Goal: Task Accomplishment & Management: Manage account settings

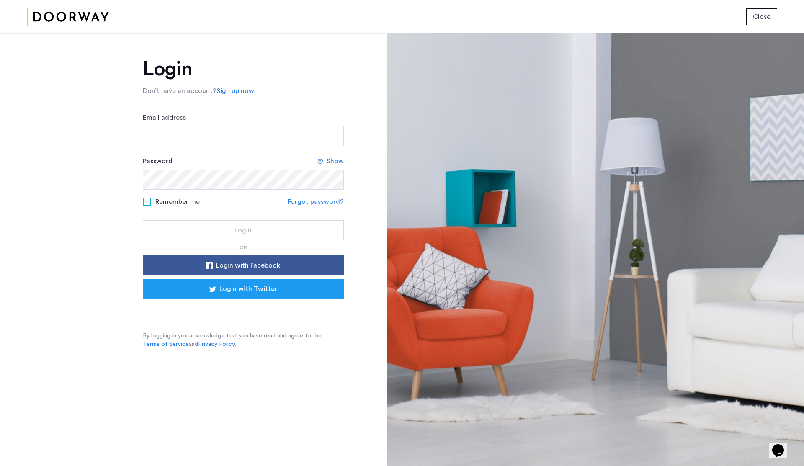
click at [757, 17] on span "Close" at bounding box center [762, 17] width 18 height 10
click at [207, 135] on input "Email address" at bounding box center [243, 136] width 201 height 20
type input "**********"
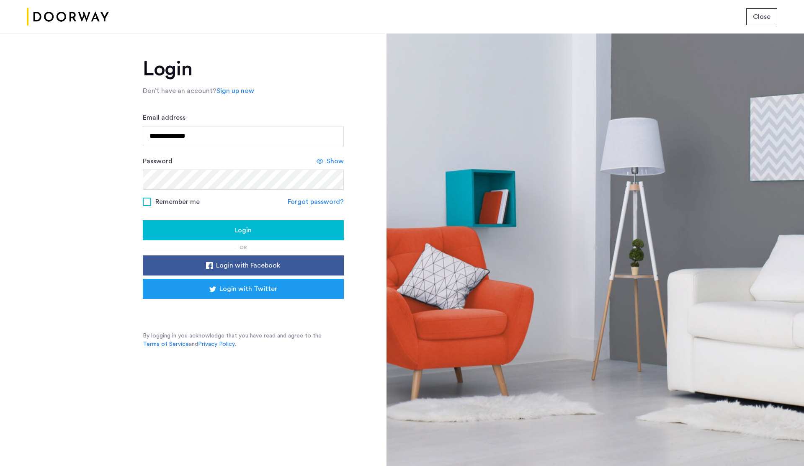
click at [149, 202] on span at bounding box center [147, 202] width 8 height 8
click at [244, 228] on span "Login" at bounding box center [243, 230] width 17 height 10
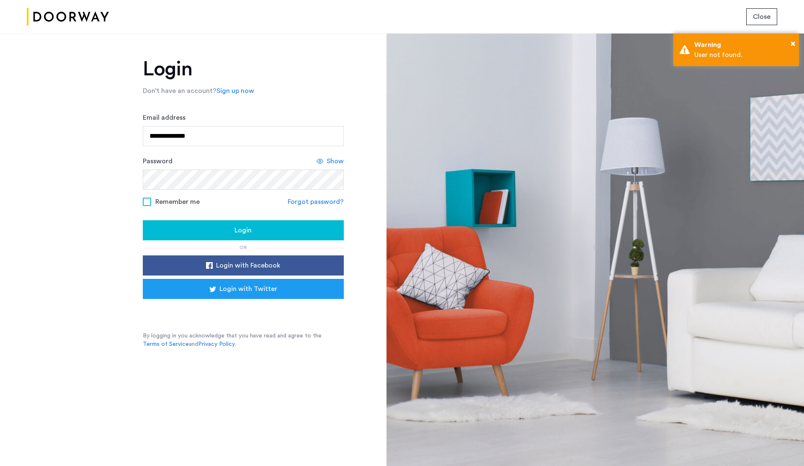
click at [234, 88] on link "Sign up now" at bounding box center [236, 91] width 38 height 10
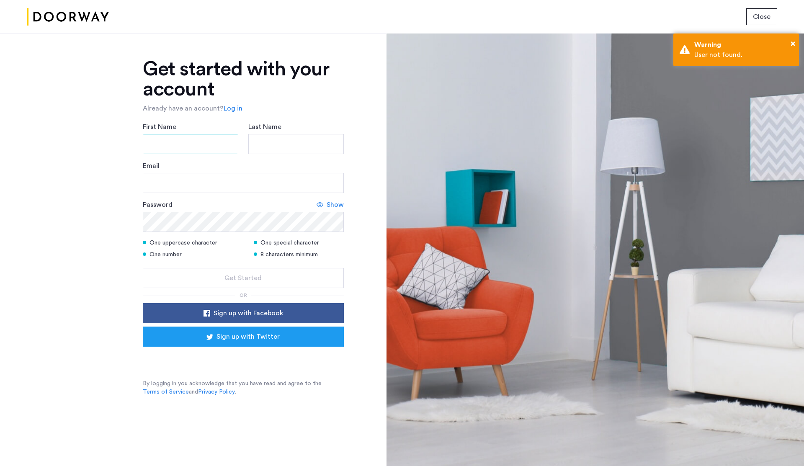
click at [175, 138] on input "First Name" at bounding box center [191, 144] width 96 height 20
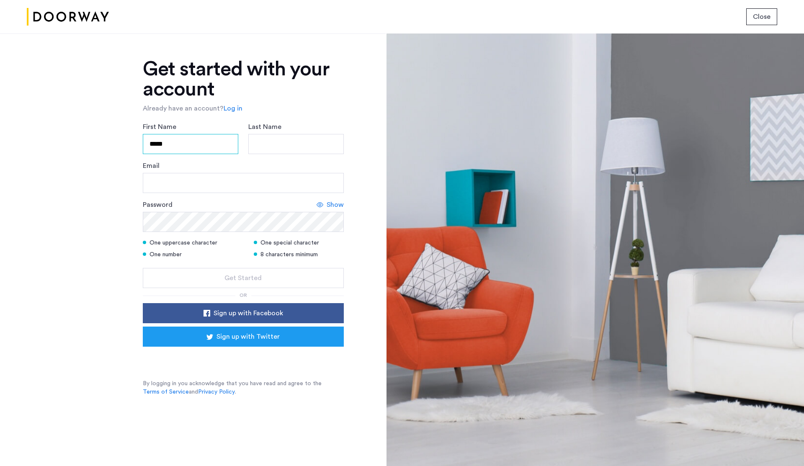
type input "*****"
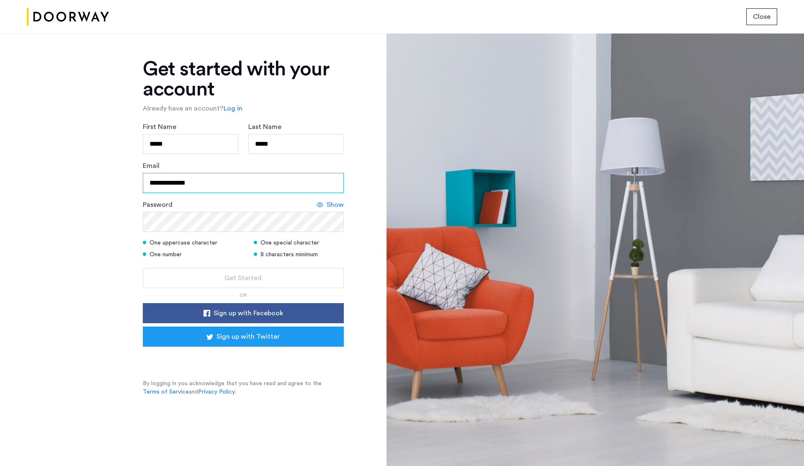
type input "**********"
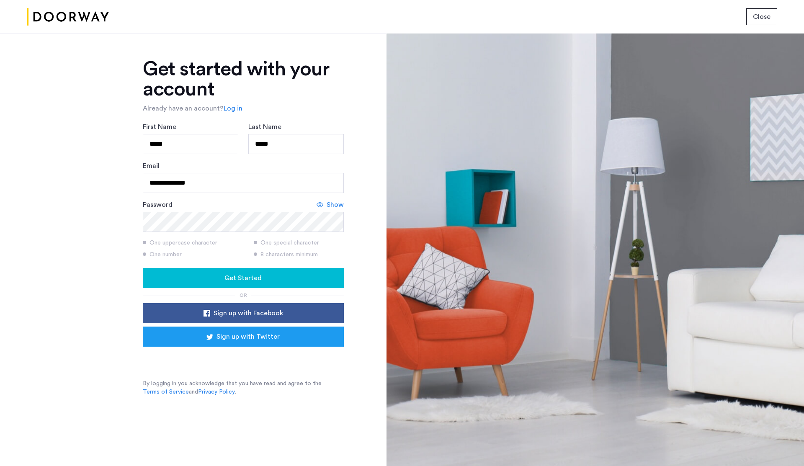
click at [248, 274] on span "Get Started" at bounding box center [243, 278] width 37 height 10
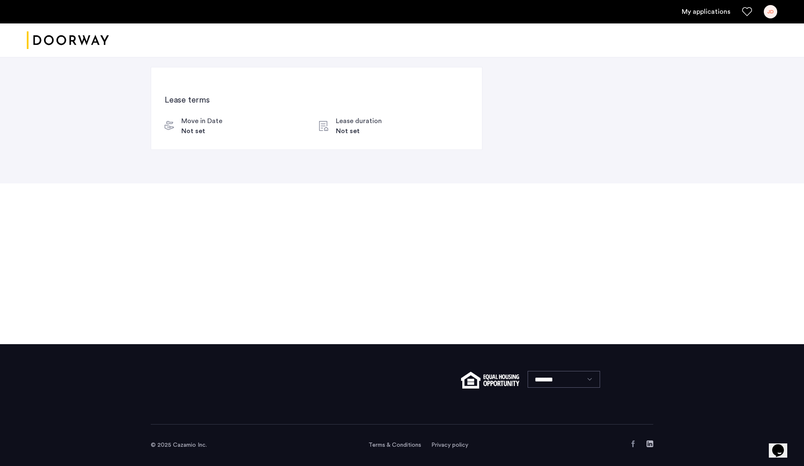
click at [705, 12] on link "My applications" at bounding box center [706, 12] width 49 height 10
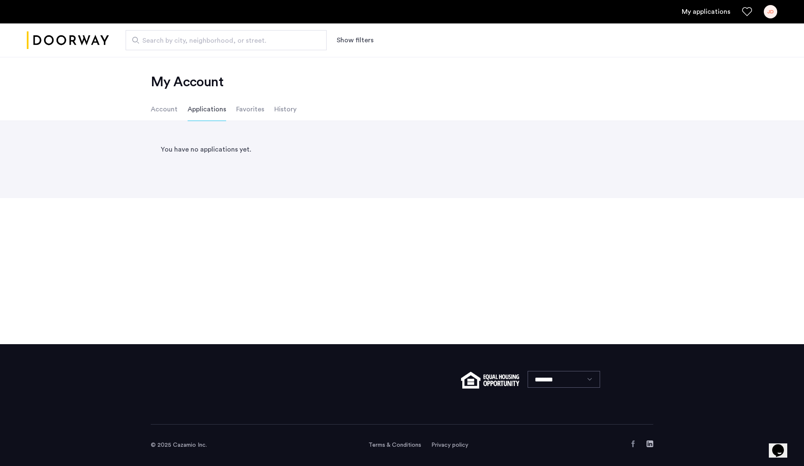
click at [173, 108] on li "Account" at bounding box center [164, 109] width 27 height 23
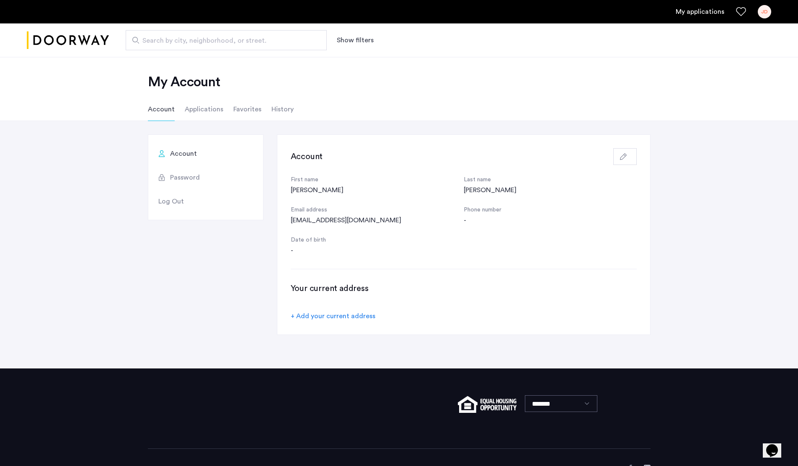
click at [195, 110] on li "Applications" at bounding box center [204, 109] width 39 height 23
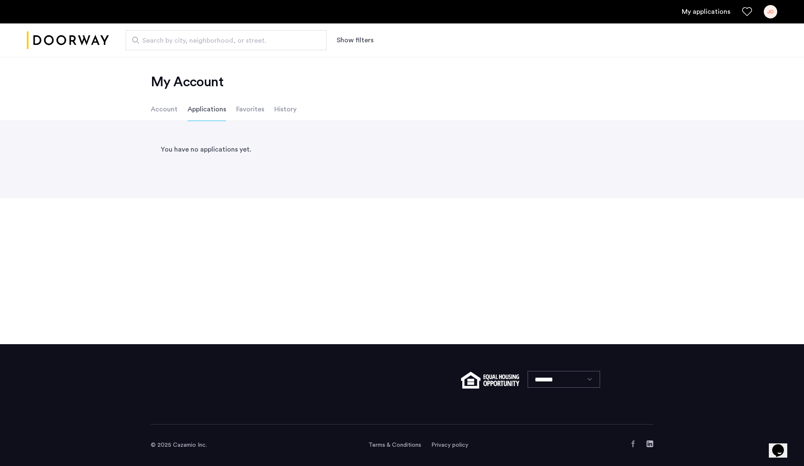
click at [251, 111] on li "Favorites" at bounding box center [250, 109] width 28 height 23
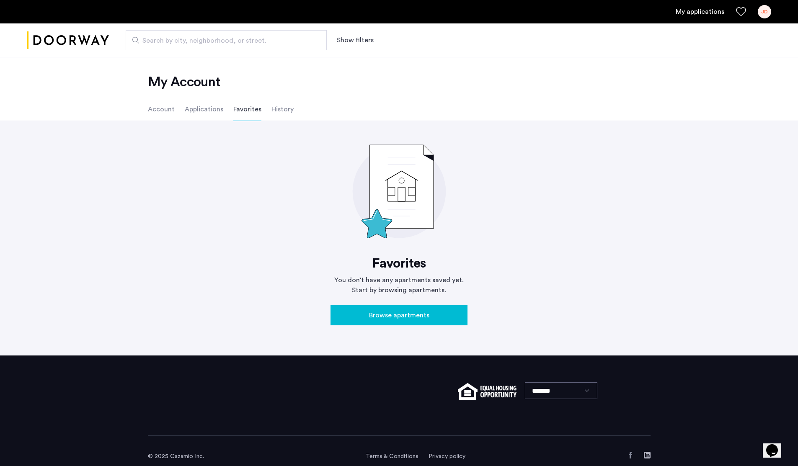
click at [286, 113] on li "History" at bounding box center [282, 109] width 22 height 23
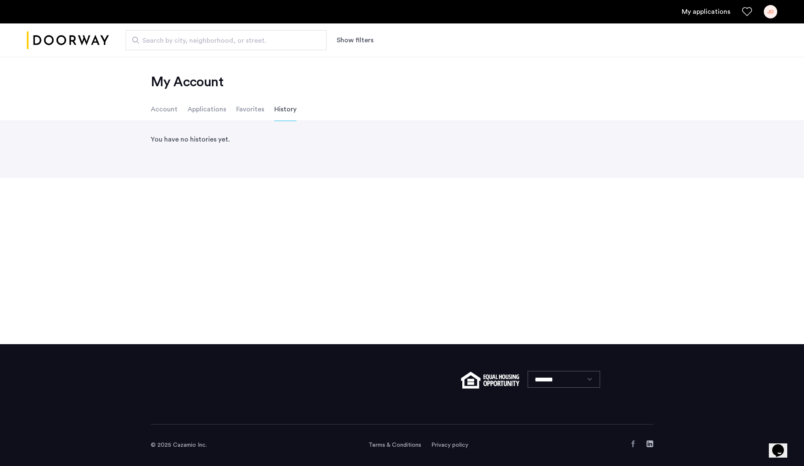
click at [160, 109] on li "Account" at bounding box center [164, 109] width 27 height 23
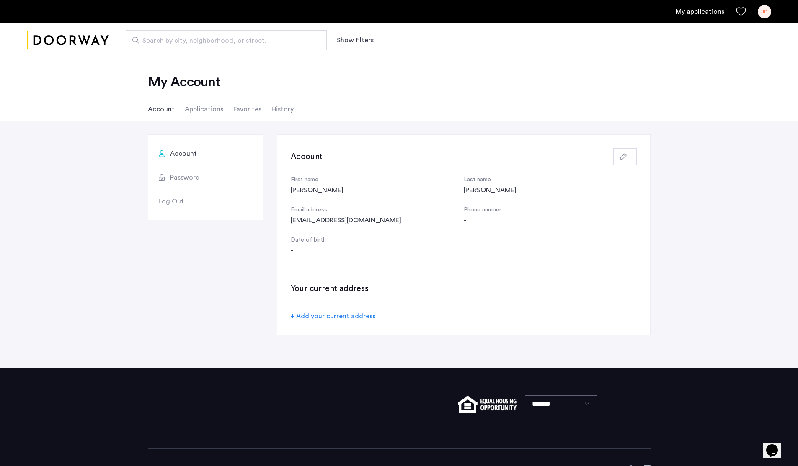
click at [204, 111] on li "Applications" at bounding box center [204, 109] width 39 height 23
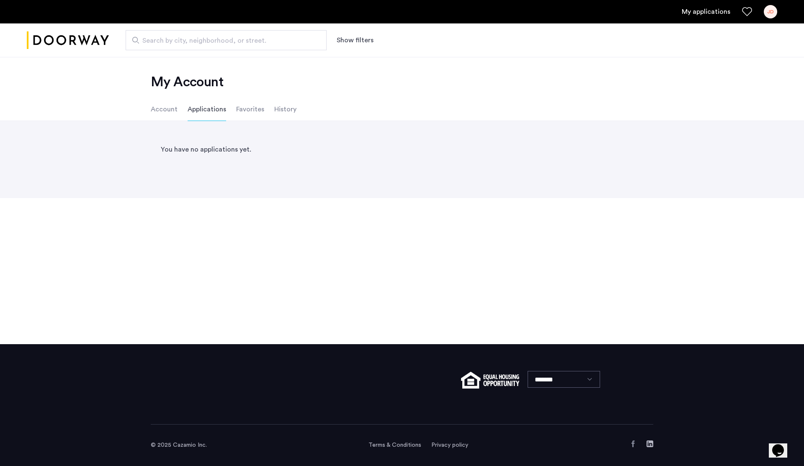
click at [155, 105] on li "Account" at bounding box center [164, 109] width 27 height 23
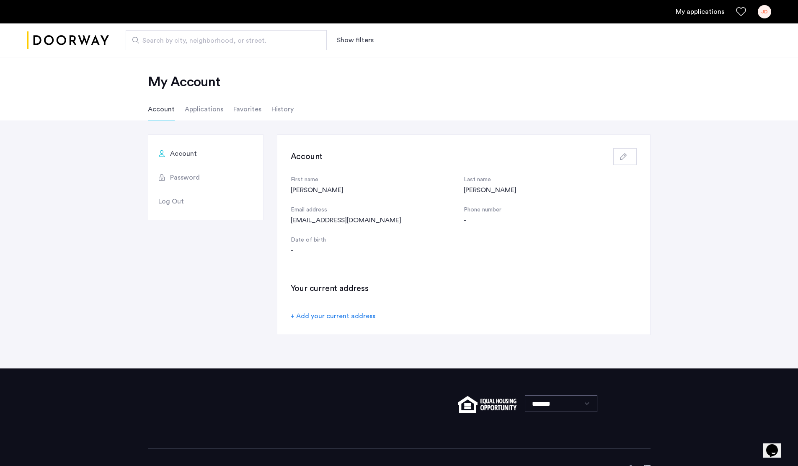
click at [770, 15] on div "JD" at bounding box center [764, 11] width 13 height 13
click at [570, 79] on div at bounding box center [399, 233] width 798 height 466
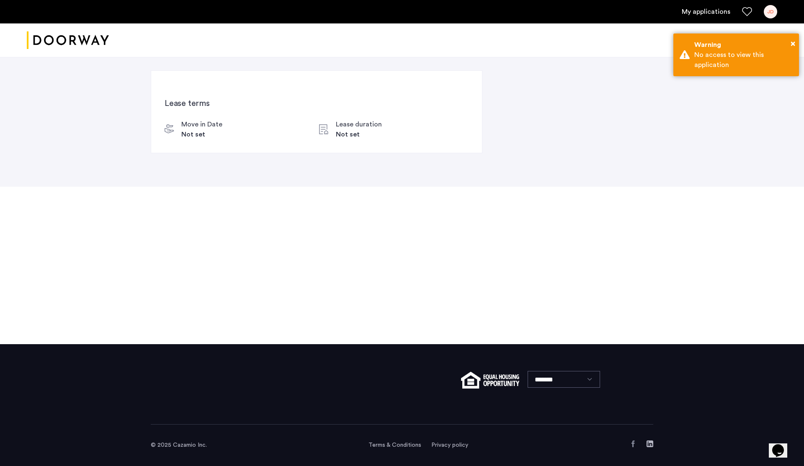
click at [711, 13] on link "My applications" at bounding box center [706, 12] width 49 height 10
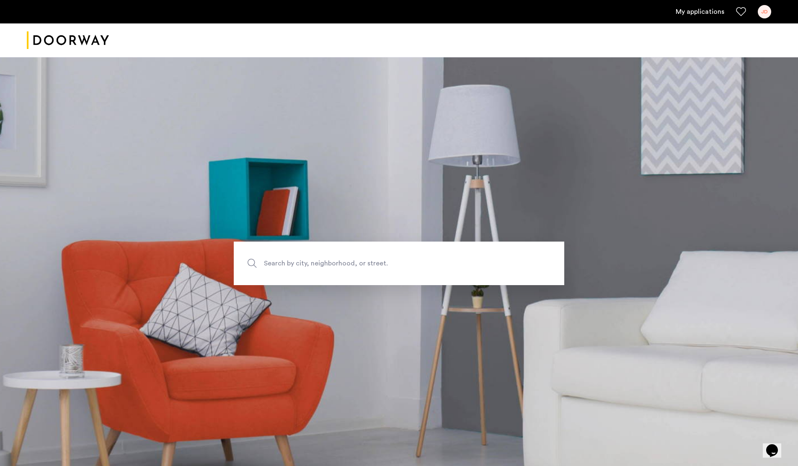
click at [764, 10] on div "JD" at bounding box center [764, 11] width 13 height 13
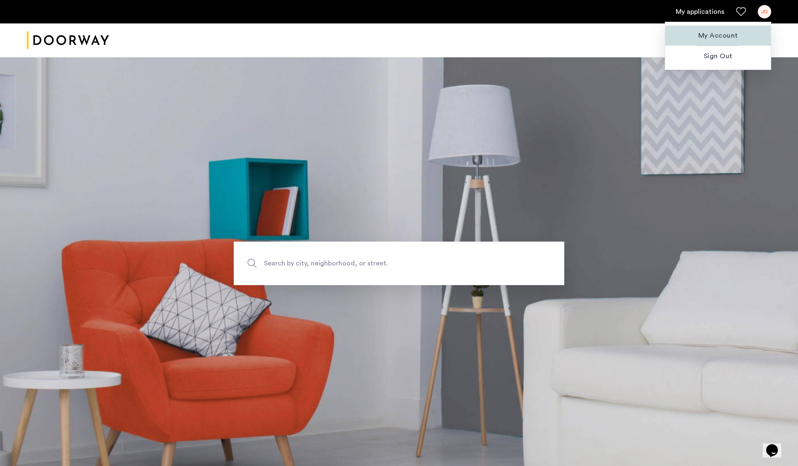
click at [726, 31] on span "My Account" at bounding box center [718, 36] width 92 height 10
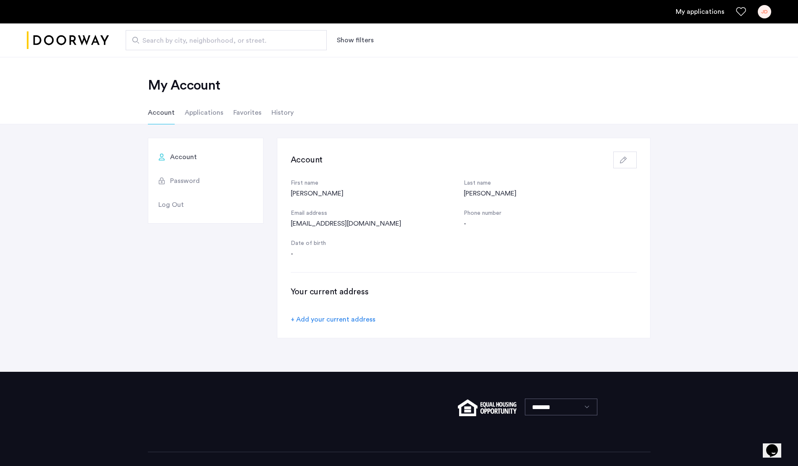
click at [207, 115] on li "Applications" at bounding box center [204, 112] width 39 height 23
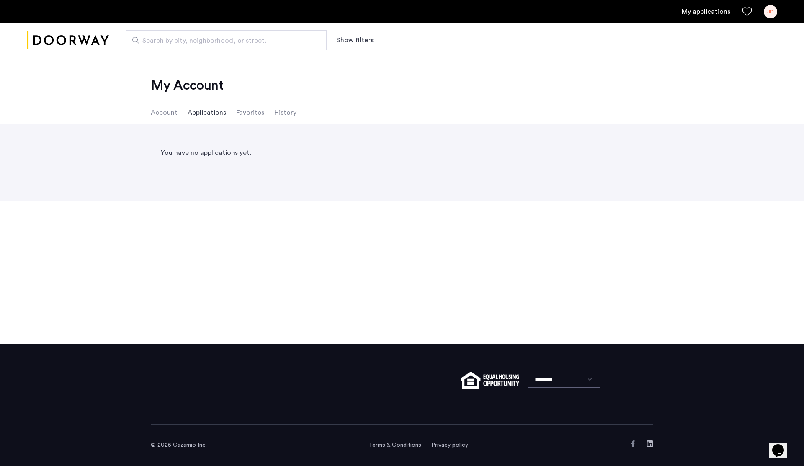
click at [237, 111] on li "Favorites" at bounding box center [250, 112] width 28 height 23
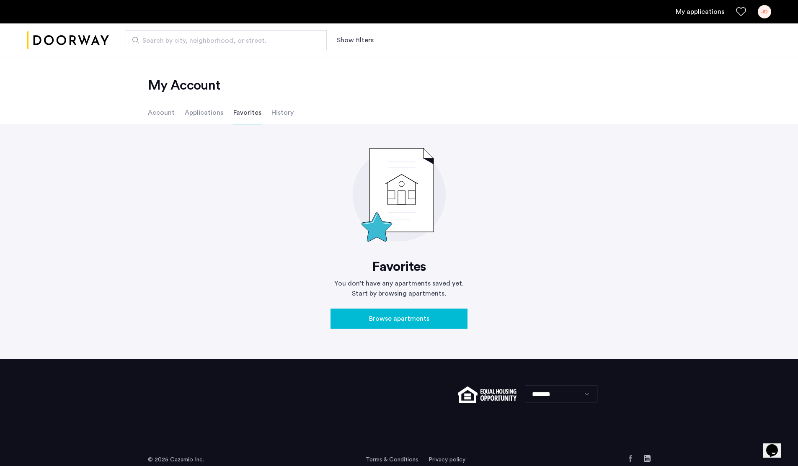
click at [284, 111] on li "History" at bounding box center [282, 112] width 22 height 23
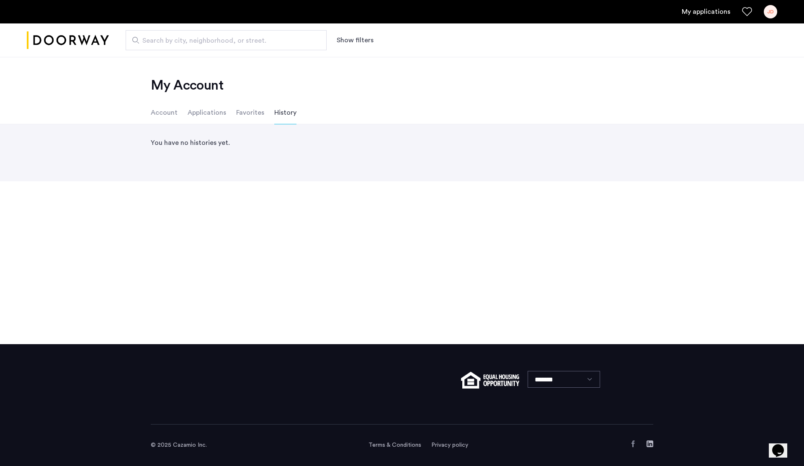
click at [166, 111] on li "Account" at bounding box center [164, 112] width 27 height 23
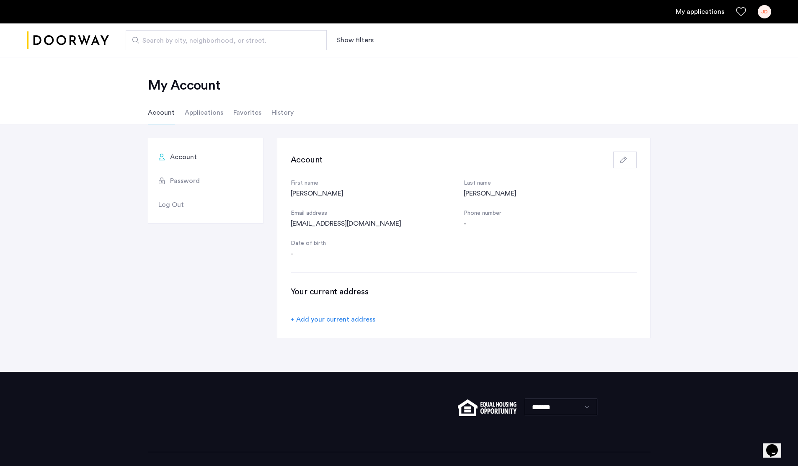
click at [204, 111] on li "Applications" at bounding box center [204, 112] width 39 height 23
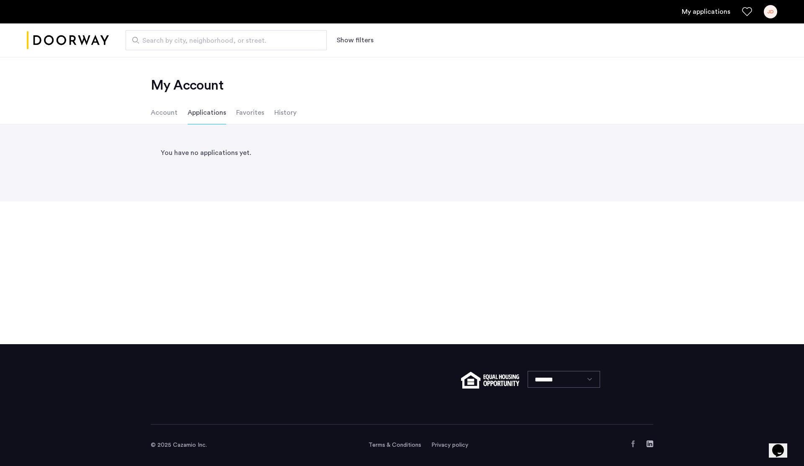
click at [249, 114] on li "Favorites" at bounding box center [250, 112] width 28 height 23
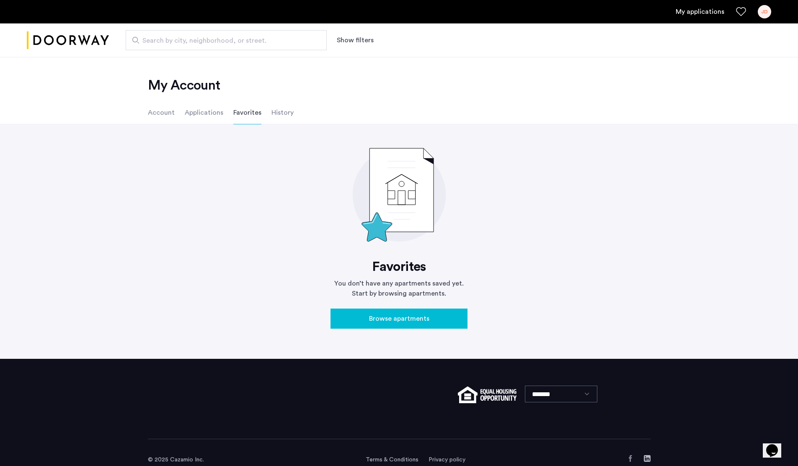
click at [284, 114] on li "History" at bounding box center [282, 112] width 22 height 23
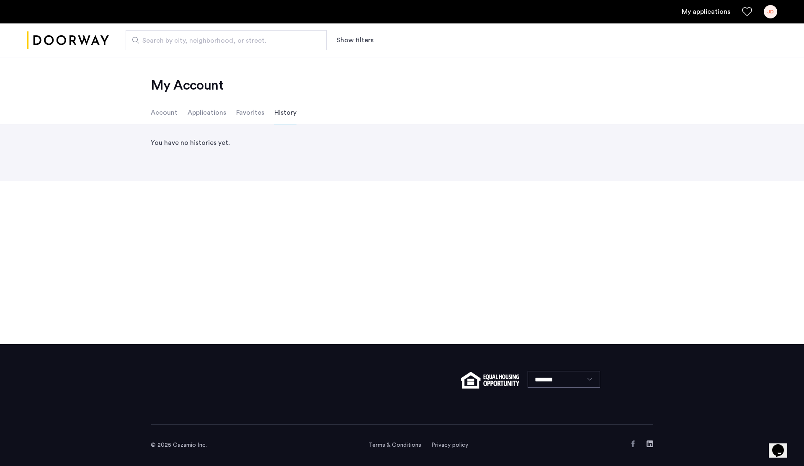
click at [171, 113] on li "Account" at bounding box center [164, 112] width 27 height 23
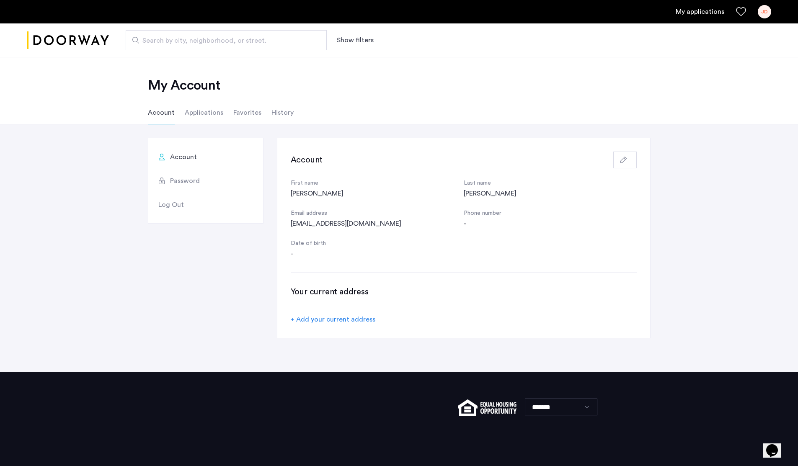
click at [765, 16] on div "JD" at bounding box center [764, 11] width 13 height 13
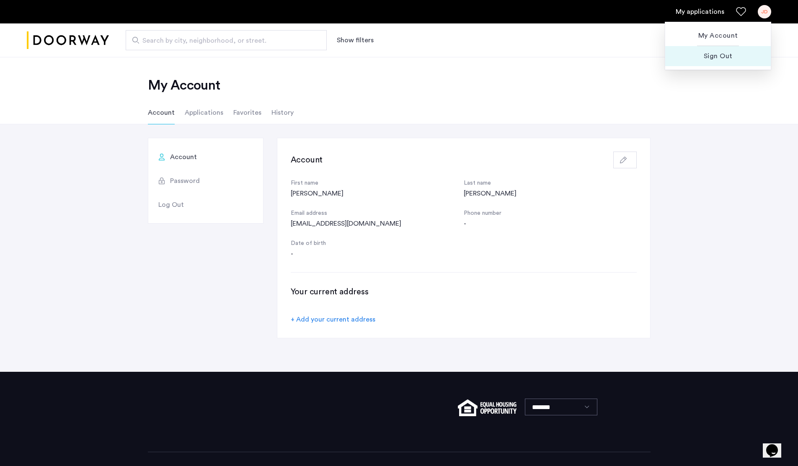
click at [736, 60] on span "Sign Out" at bounding box center [718, 56] width 92 height 10
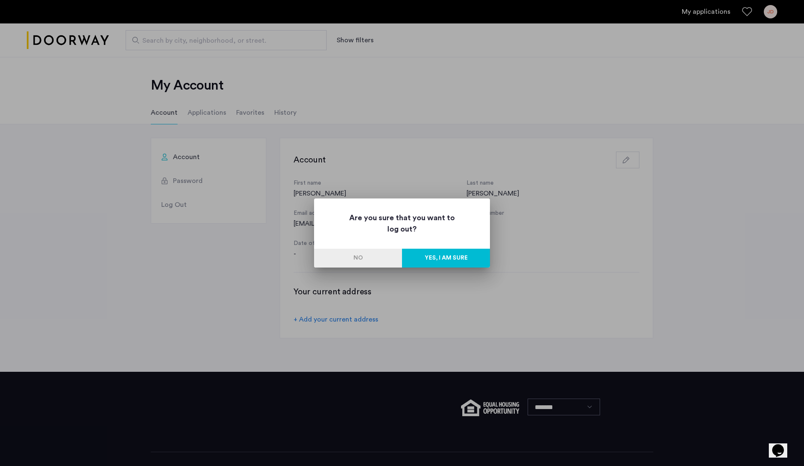
click at [460, 254] on button "Yes, I am sure" at bounding box center [446, 258] width 88 height 19
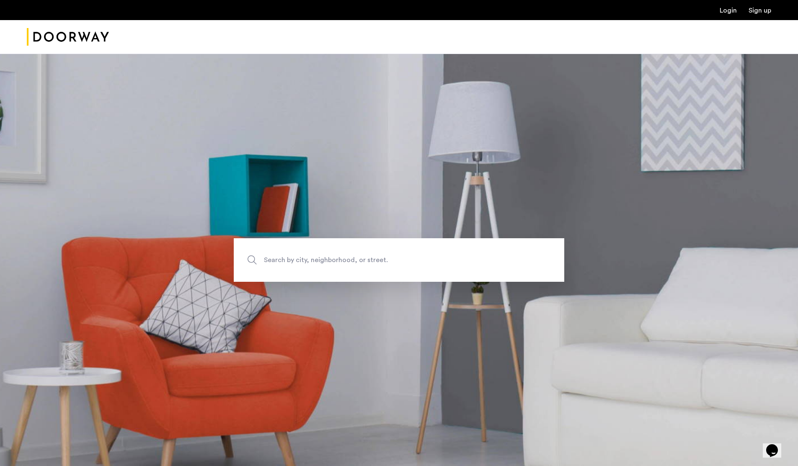
click at [732, 10] on link "Login" at bounding box center [728, 10] width 17 height 7
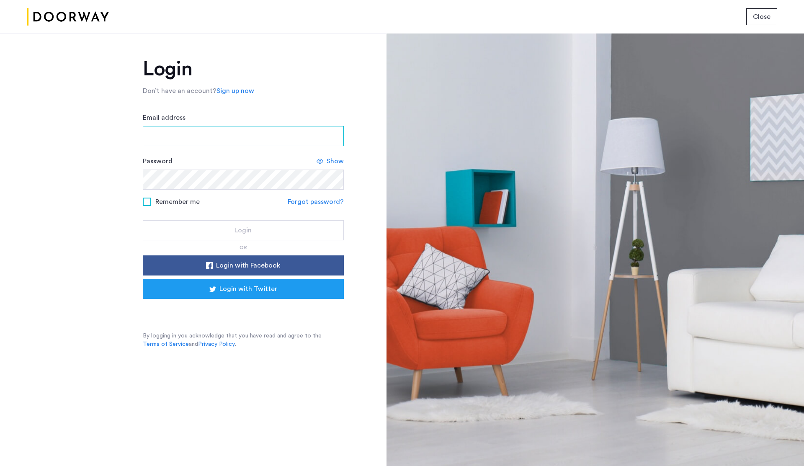
click at [171, 136] on input "Email address" at bounding box center [243, 136] width 201 height 20
type input "**********"
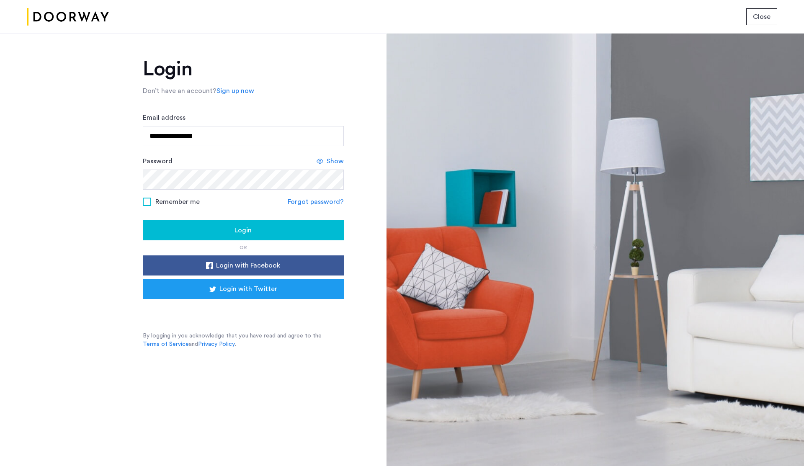
click at [145, 199] on span at bounding box center [147, 202] width 8 height 8
click at [230, 229] on div "Login" at bounding box center [244, 230] width 188 height 10
